Goal: Information Seeking & Learning: Learn about a topic

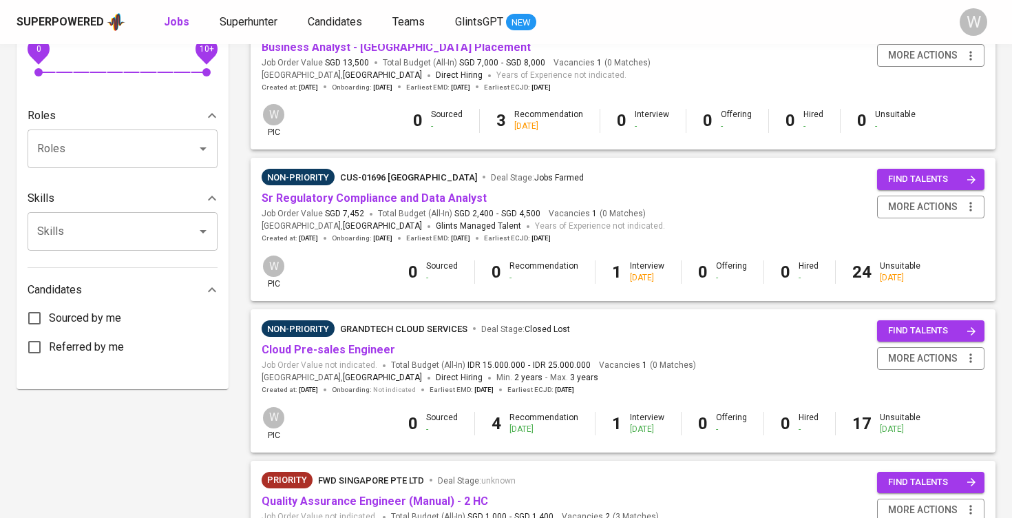
scroll to position [238, 0]
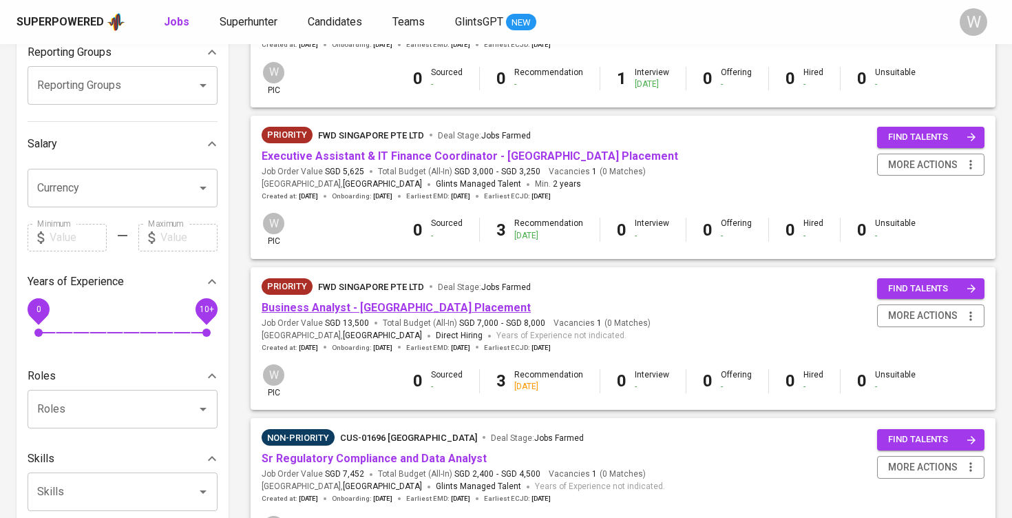
click at [368, 308] on link "Business Analyst - [GEOGRAPHIC_DATA] Placement" at bounding box center [396, 307] width 269 height 13
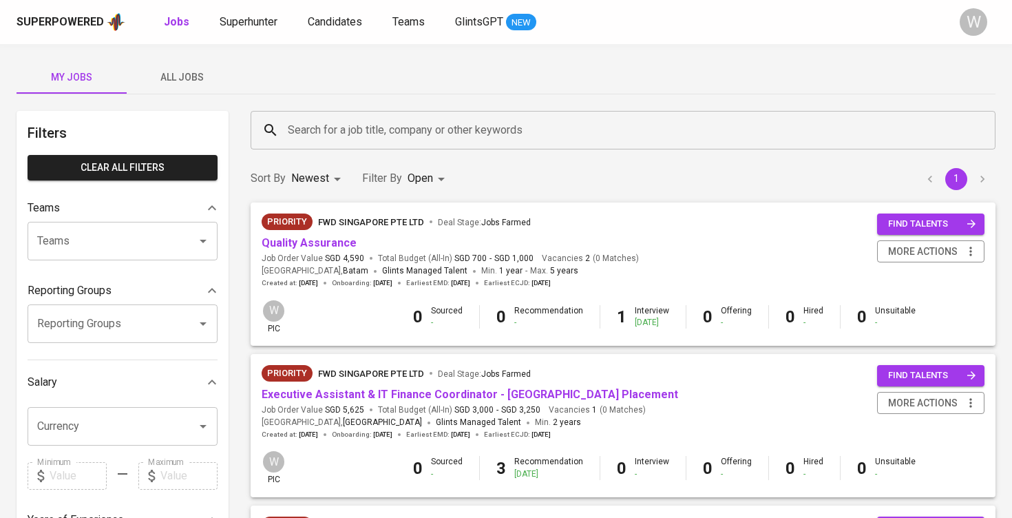
click at [211, 81] on span "All Jobs" at bounding box center [182, 77] width 94 height 17
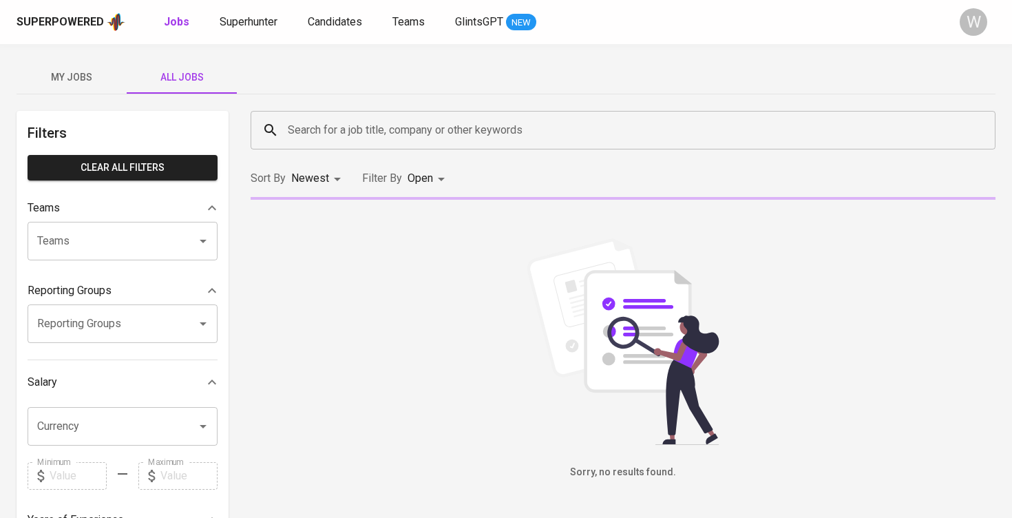
click at [343, 121] on input "Search for a job title, company or other keywords" at bounding box center [626, 130] width 684 height 26
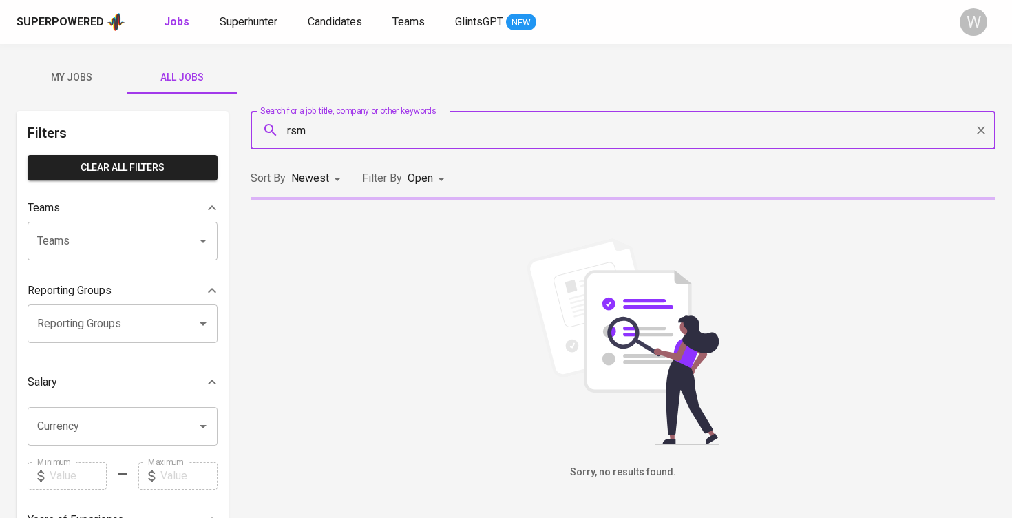
type input "rsm"
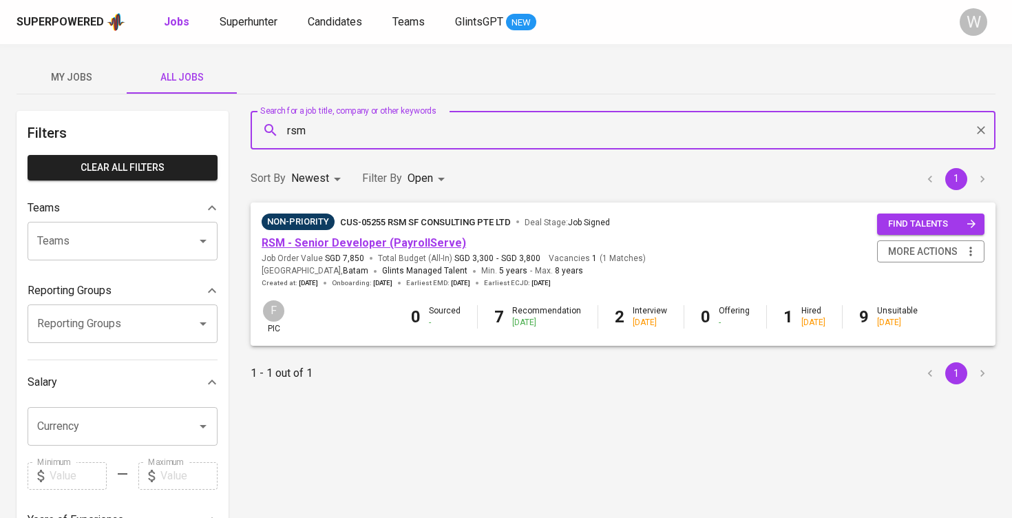
click at [335, 239] on link "RSM - Senior Developer (PayrollServe)" at bounding box center [364, 242] width 205 height 13
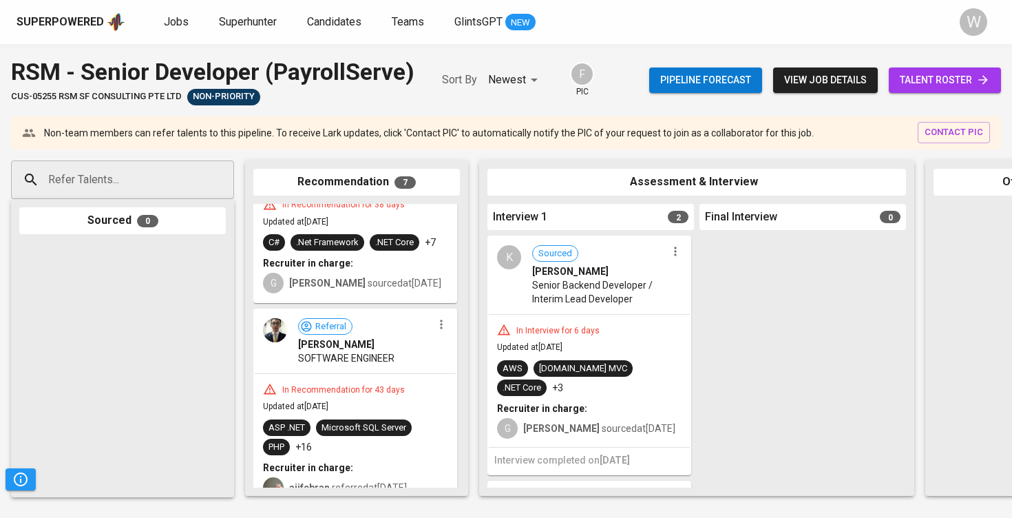
scroll to position [278, 0]
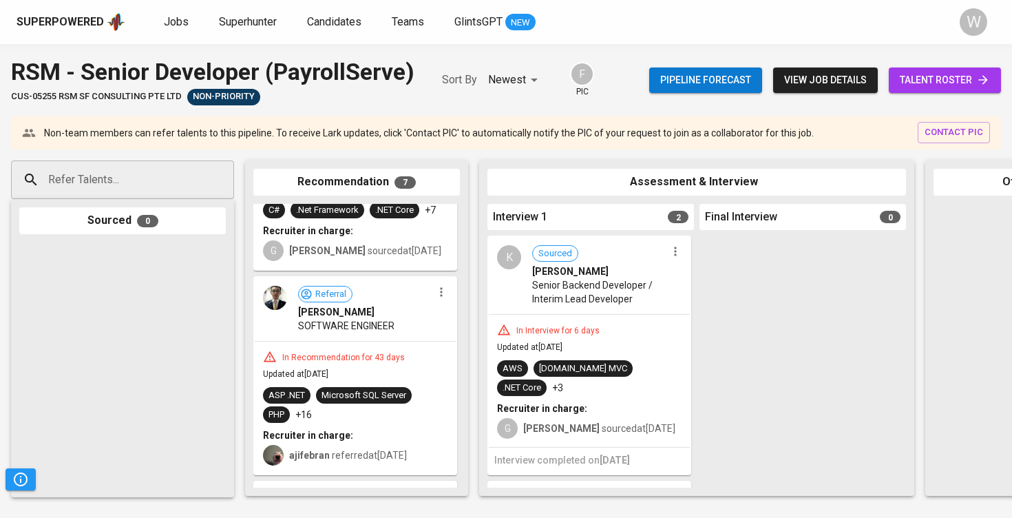
click at [896, 98] on div "Pipeline forecast view job details talent roster" at bounding box center [825, 80] width 352 height 50
click at [905, 80] on span "talent roster" at bounding box center [945, 80] width 90 height 17
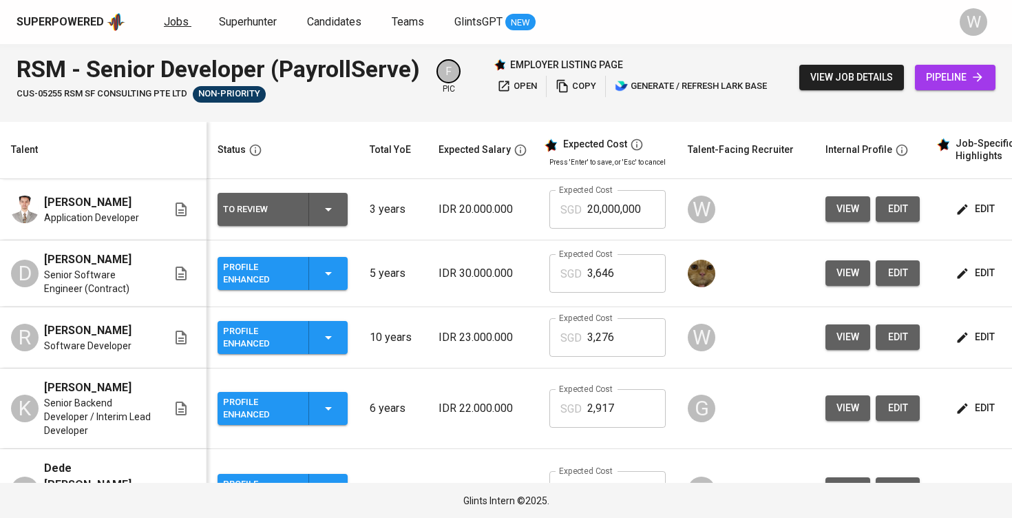
click at [167, 28] on link "Jobs" at bounding box center [178, 22] width 28 height 17
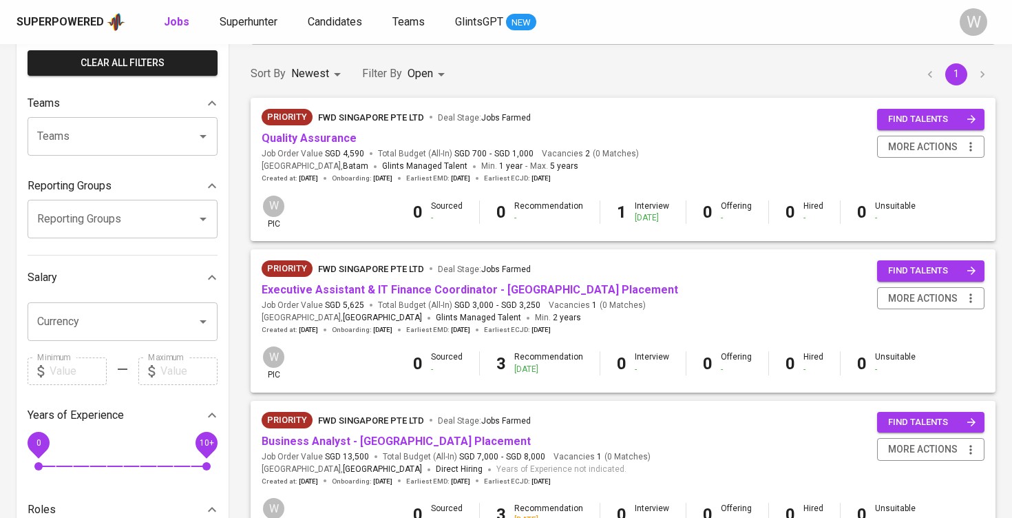
scroll to position [147, 0]
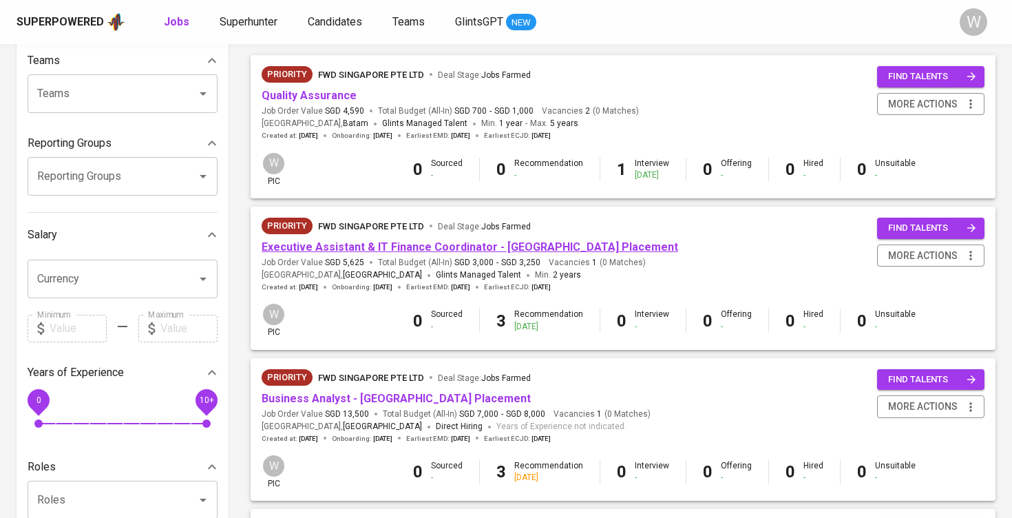
click at [374, 250] on link "Executive Assistant & IT Finance Coordinator - [GEOGRAPHIC_DATA] Placement" at bounding box center [470, 246] width 417 height 13
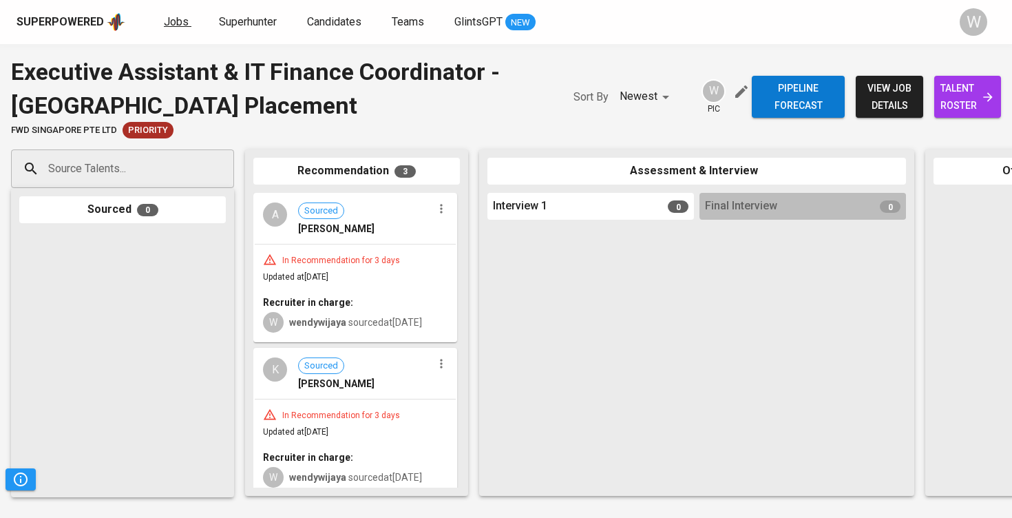
click at [180, 28] on link "Jobs" at bounding box center [178, 22] width 28 height 17
